Goal: Contribute content: Contribute content

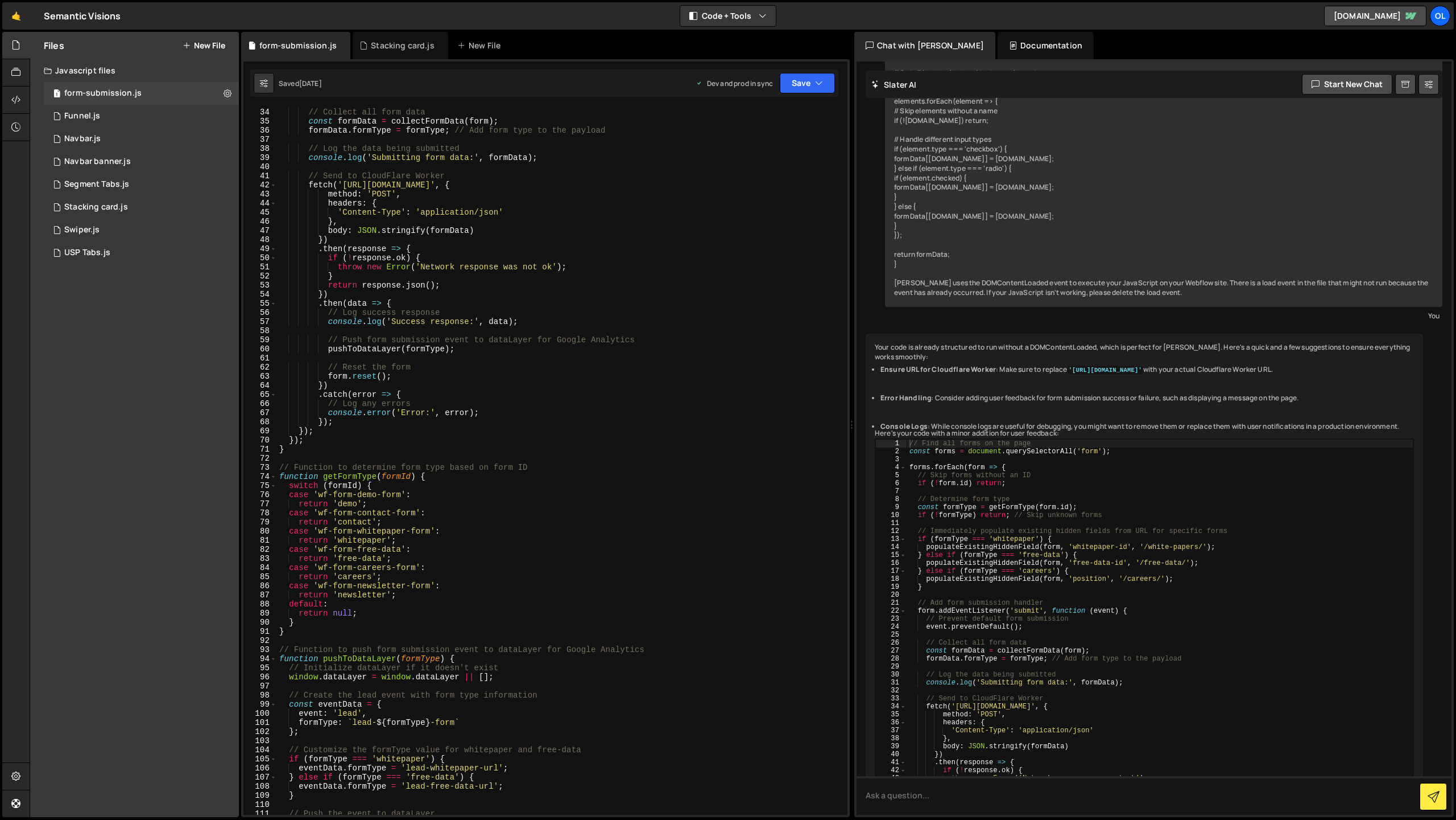
scroll to position [399, 0]
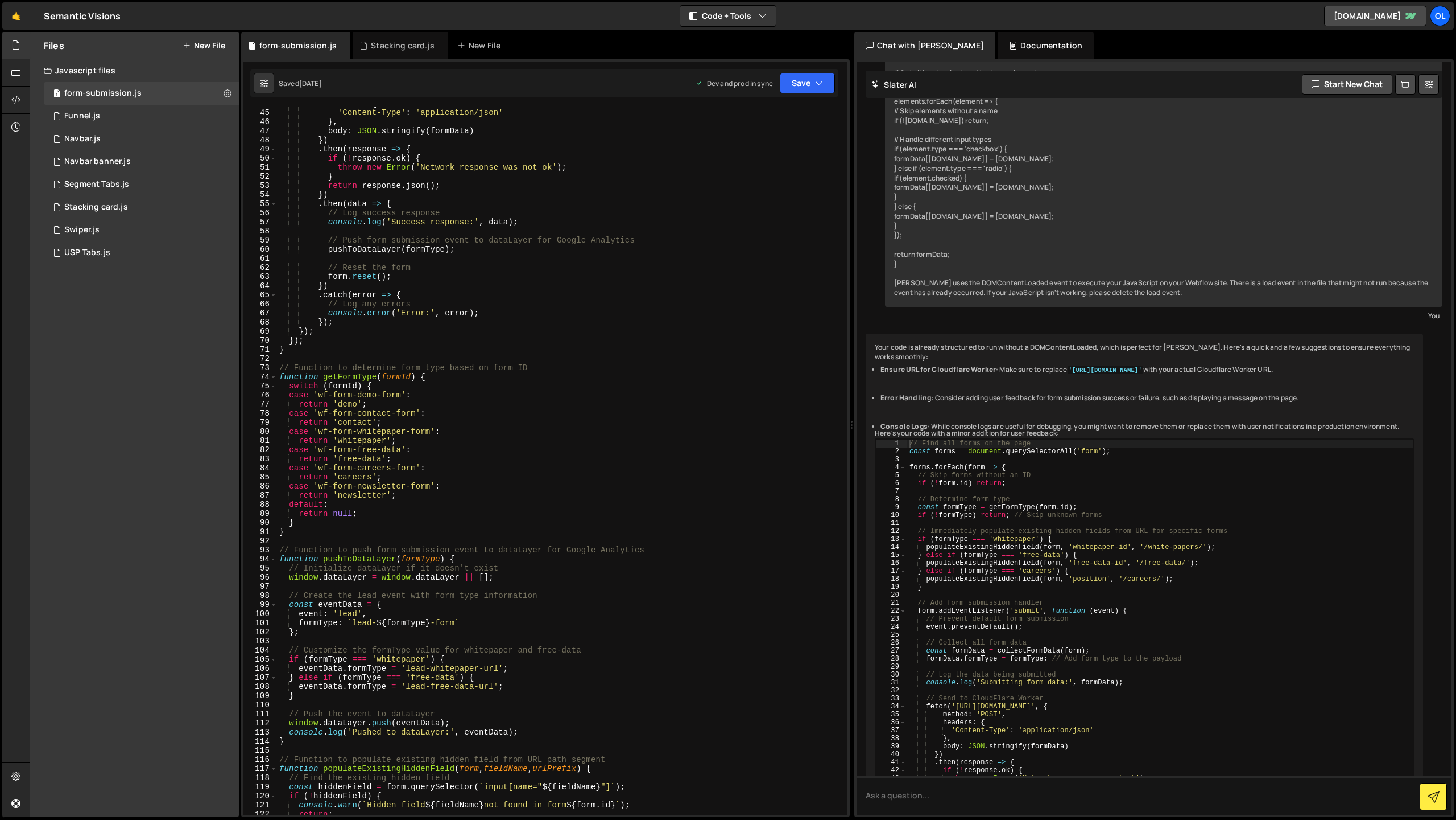
click at [390, 343] on div "headers : { 'Content-Type' : 'application/json' } , body : JSON . stringify ( f…" at bounding box center [560, 462] width 566 height 725
type textarea "initFormHandlers();"
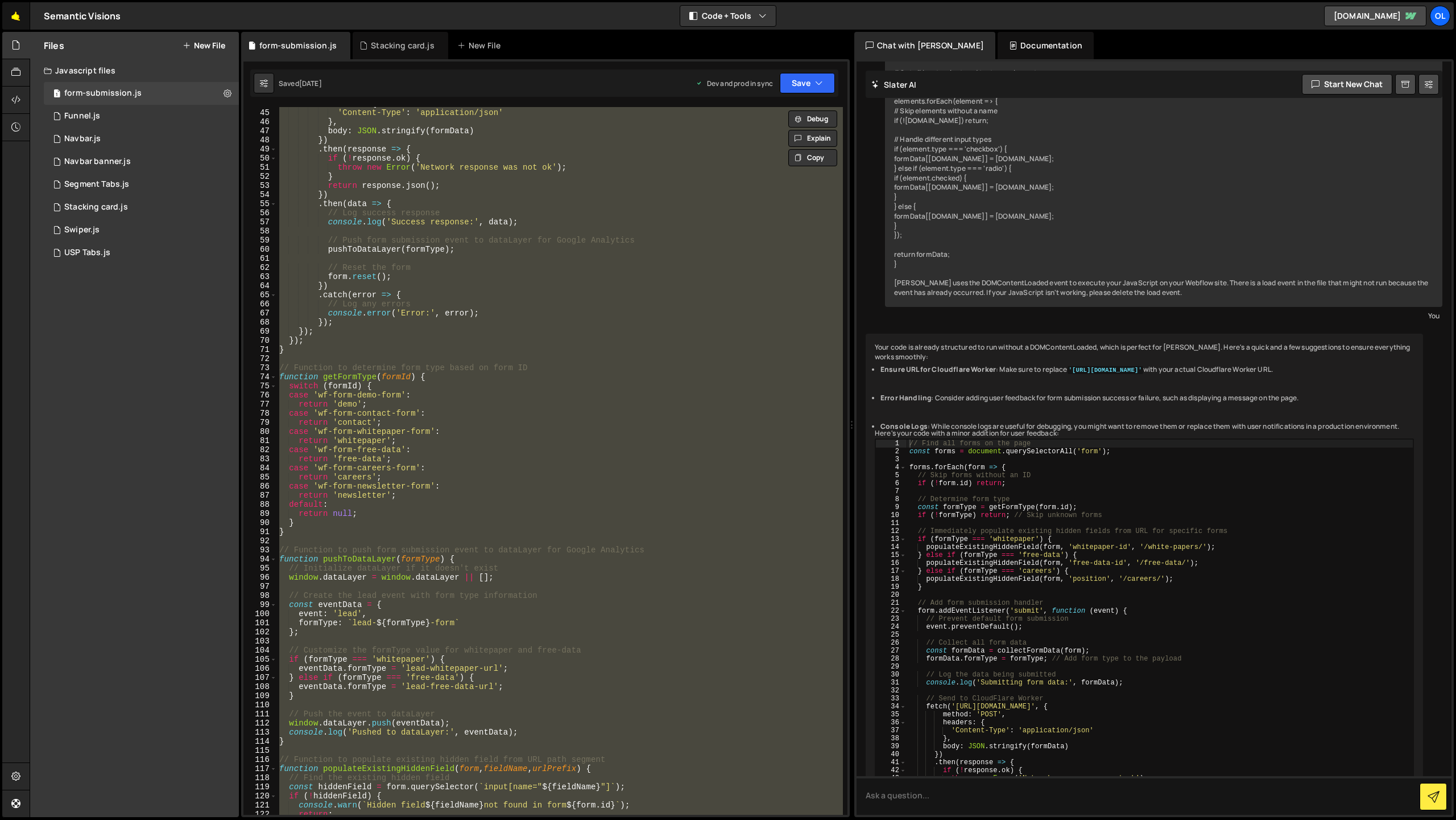
click at [27, 22] on link "🤙" at bounding box center [16, 15] width 28 height 27
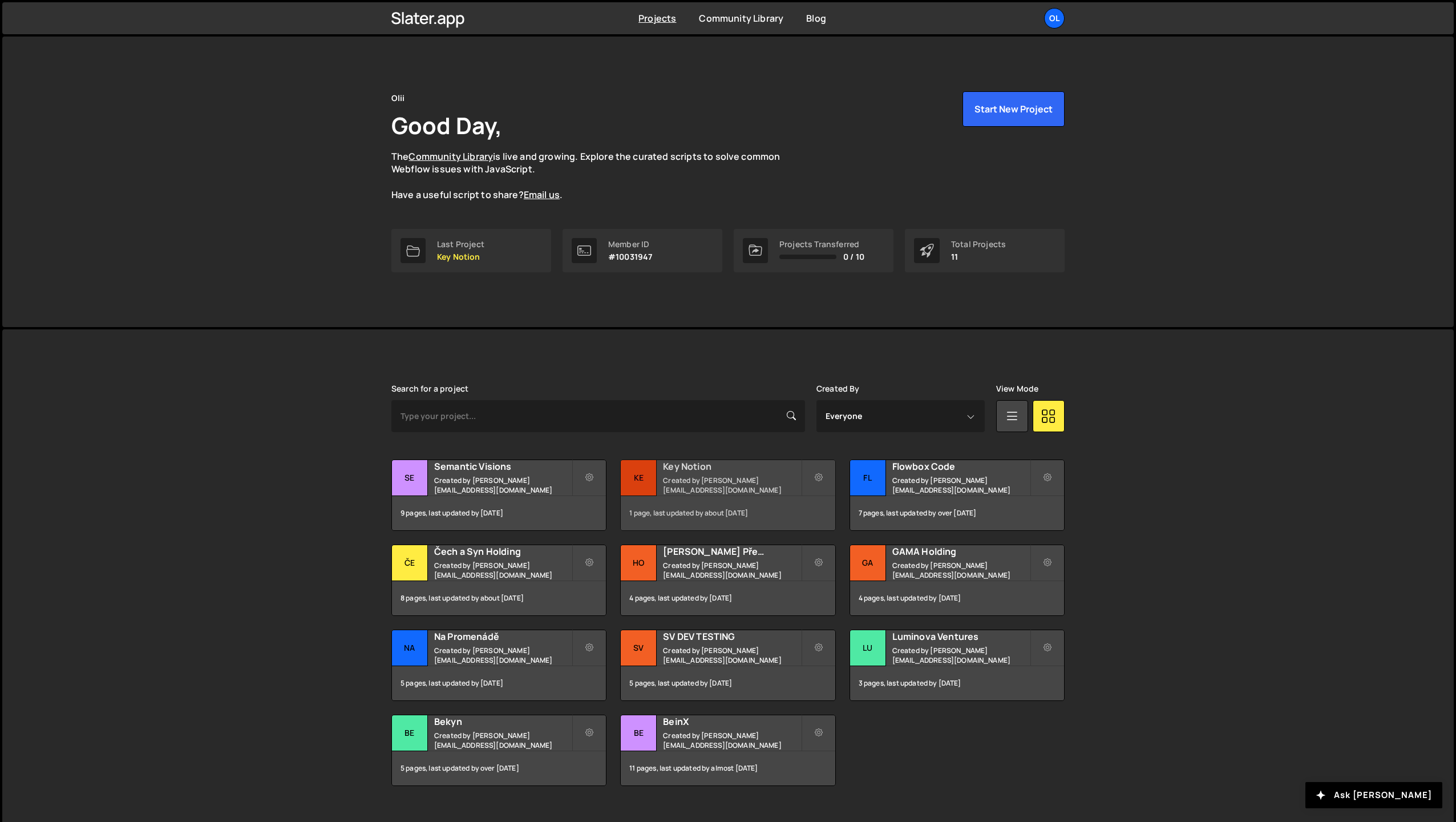
click at [738, 504] on div "1 page, last updated by about 1 month ago" at bounding box center [727, 513] width 214 height 35
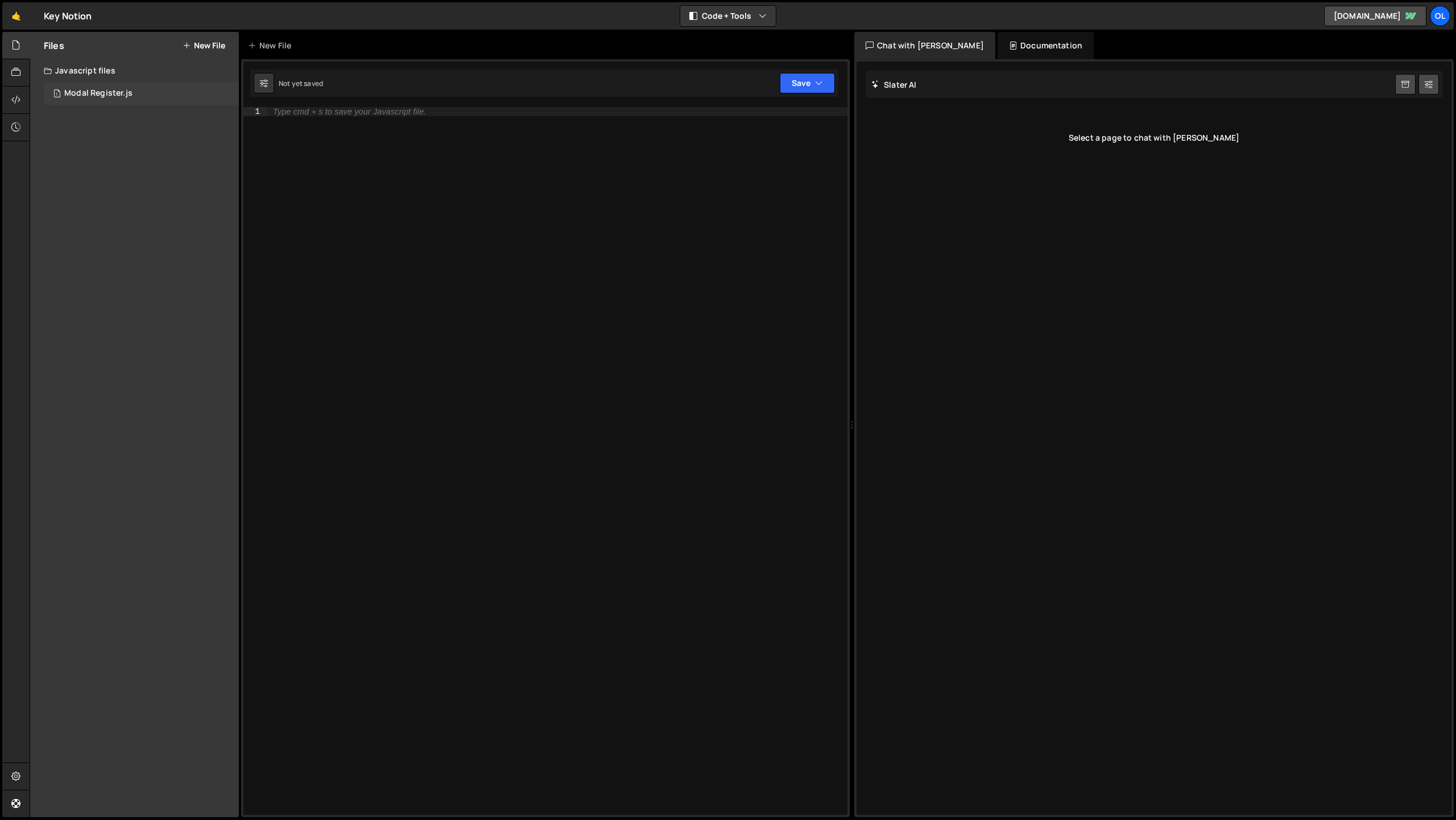
click at [140, 93] on div "1 Modal Register.js 0" at bounding box center [141, 93] width 195 height 23
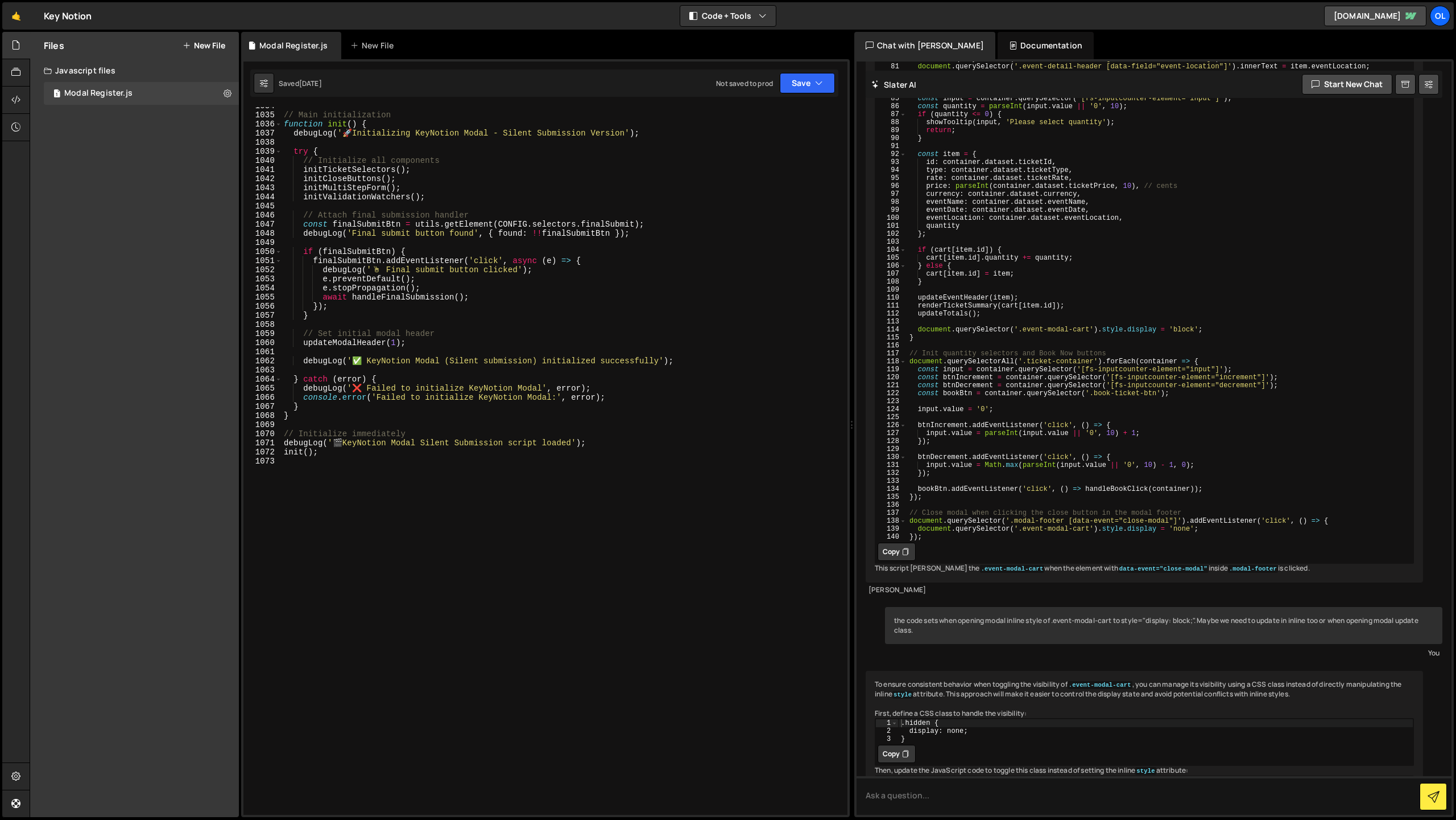
scroll to position [9423, 0]
click at [201, 43] on button "New File" at bounding box center [204, 45] width 42 height 9
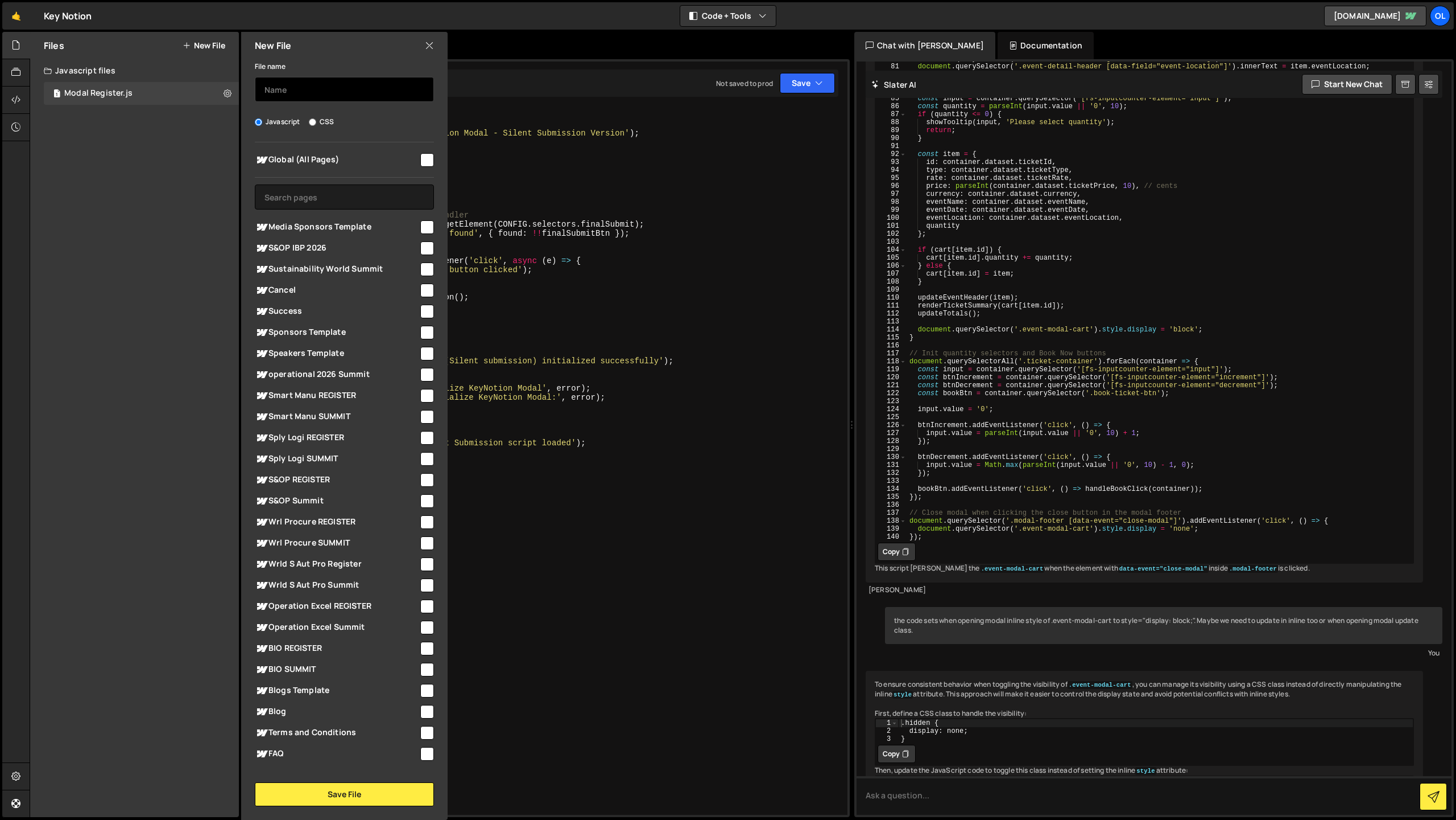
click at [302, 81] on input "text" at bounding box center [344, 89] width 179 height 25
click at [310, 89] on input "Modal Form ID" at bounding box center [344, 89] width 179 height 25
click at [346, 95] on input "Modal Forms ID" at bounding box center [344, 89] width 179 height 25
type input "Form Page ID"
click at [325, 167] on div "Global (All Pages)" at bounding box center [344, 160] width 179 height 21
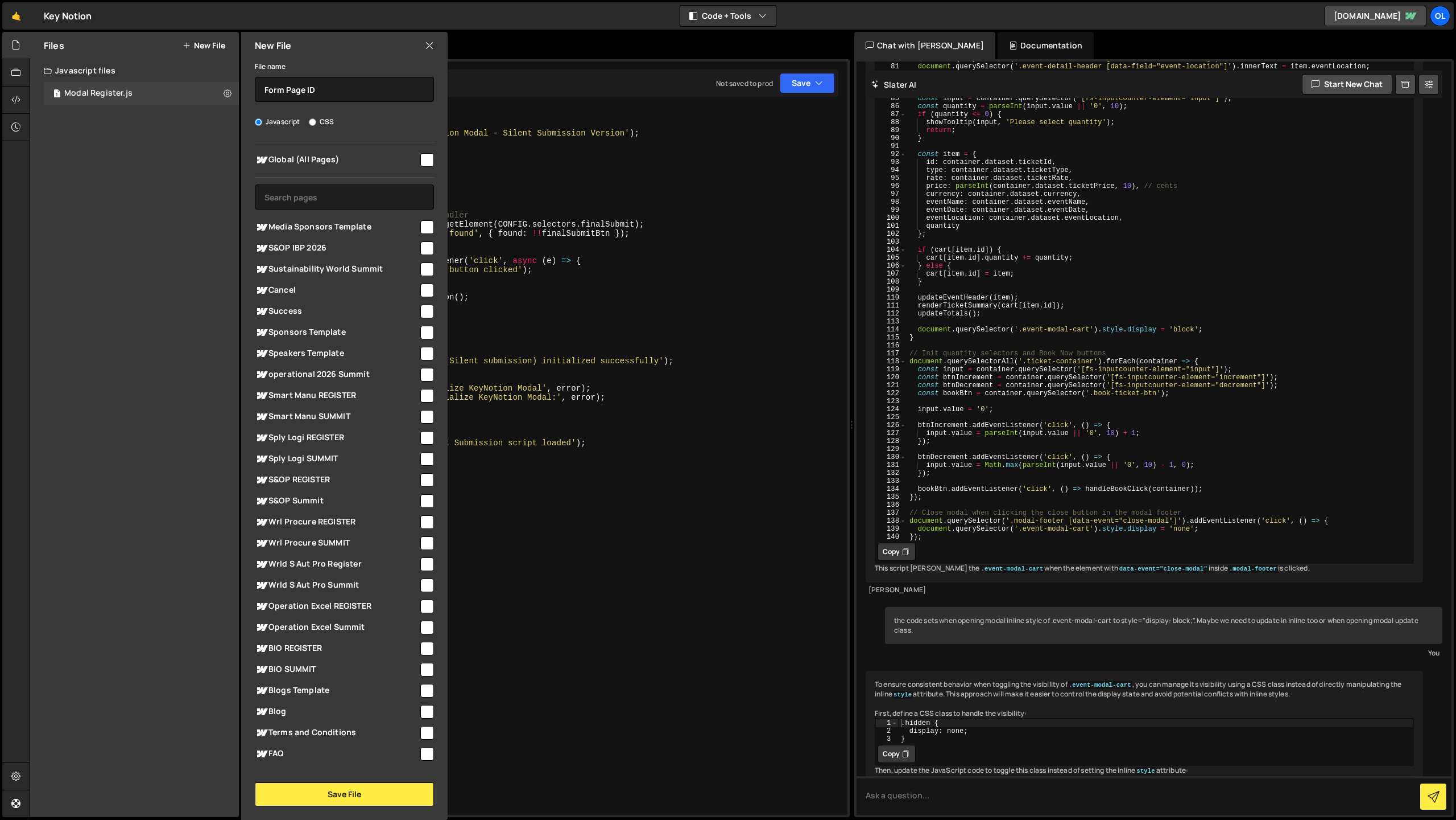
click at [358, 163] on span "Global (All Pages)" at bounding box center [337, 160] width 164 height 14
checkbox input "true"
click at [324, 791] on button "Save File" at bounding box center [344, 794] width 179 height 24
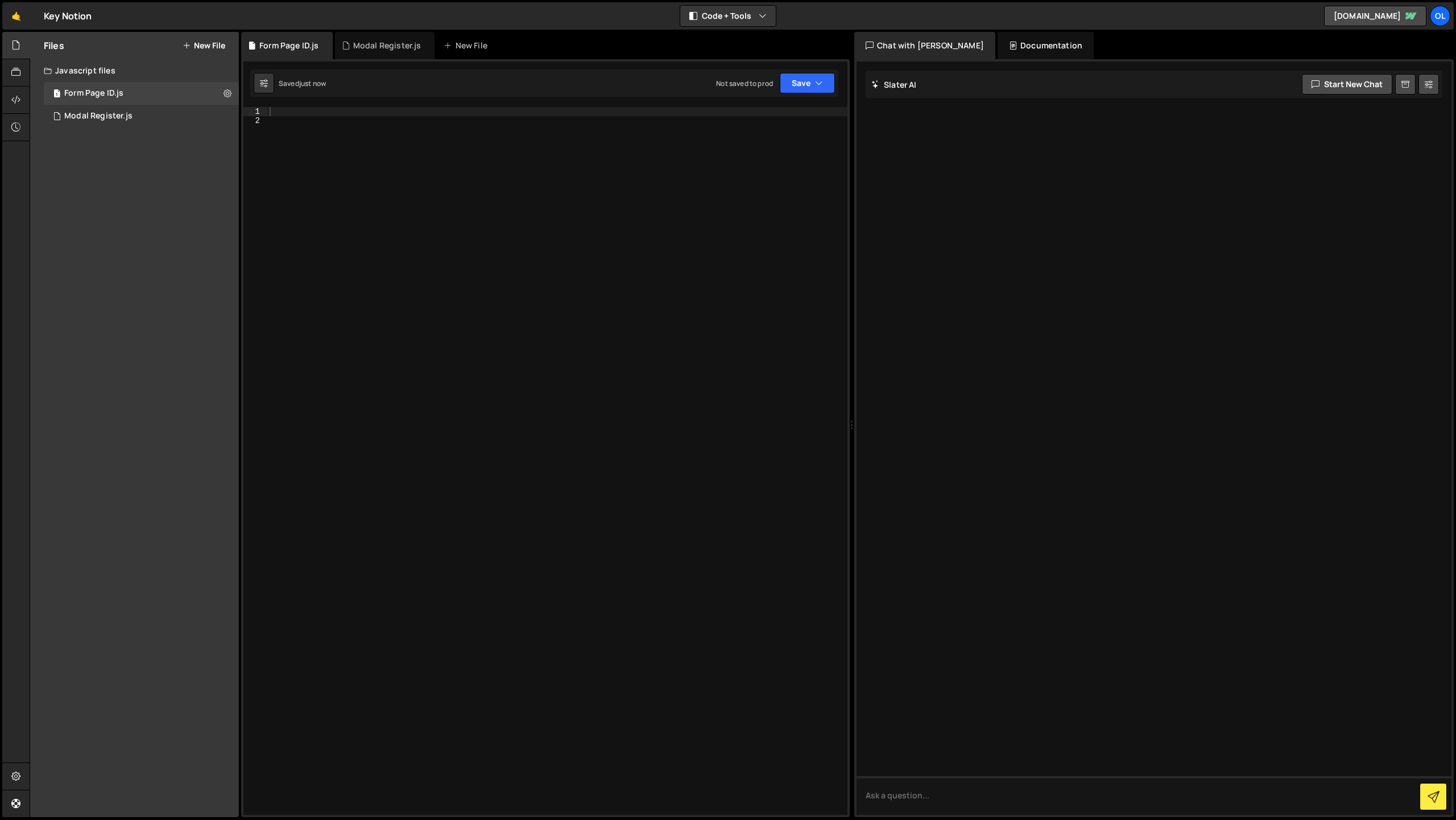
scroll to position [0, 0]
click at [402, 111] on div at bounding box center [557, 470] width 580 height 725
paste textarea "}"
type textarea "}"
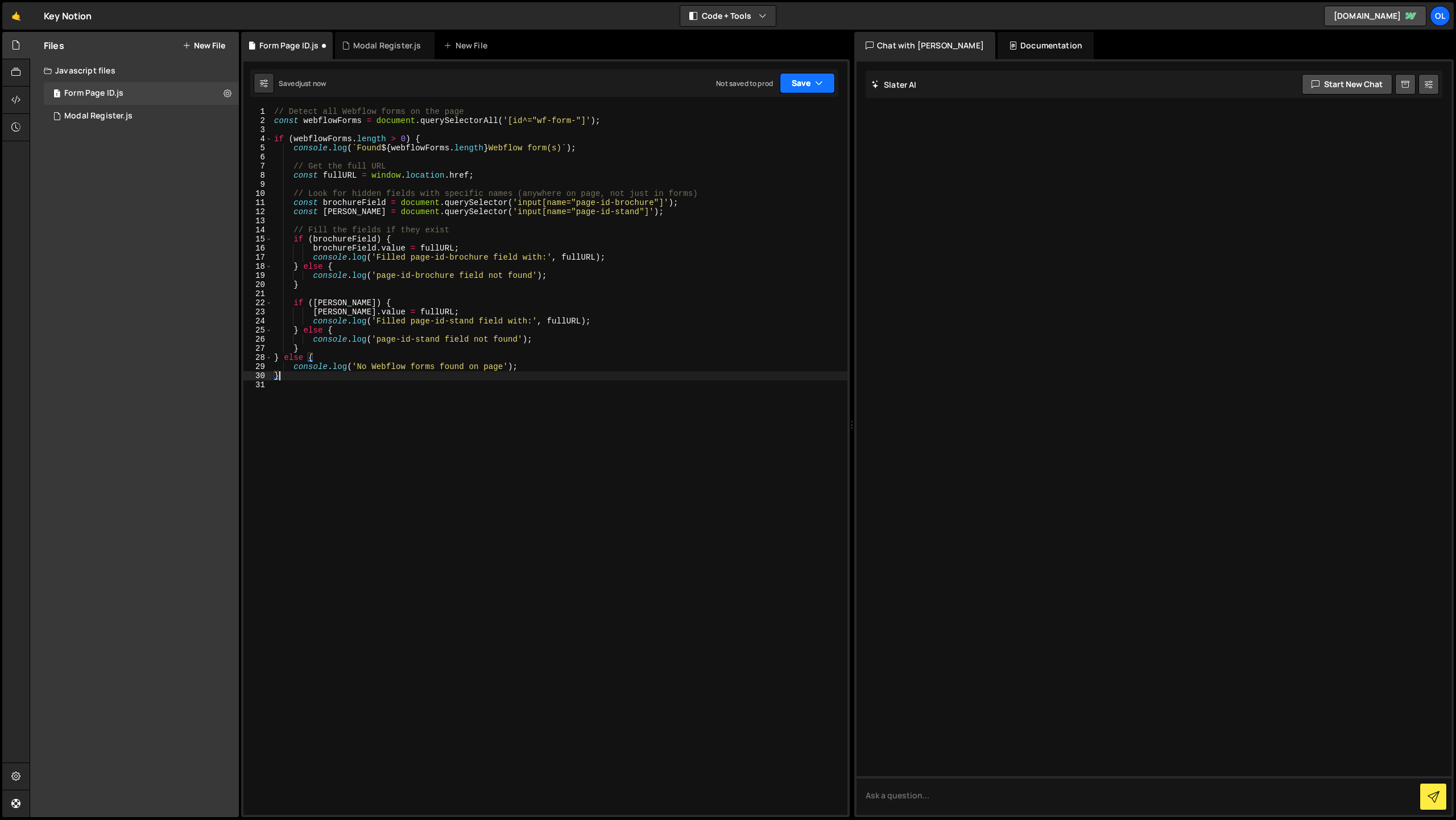
click at [815, 79] on icon "button" at bounding box center [819, 84] width 8 height 12
click at [798, 121] on div "Saved just now" at bounding box center [769, 123] width 119 height 14
